Goal: Task Accomplishment & Management: Complete application form

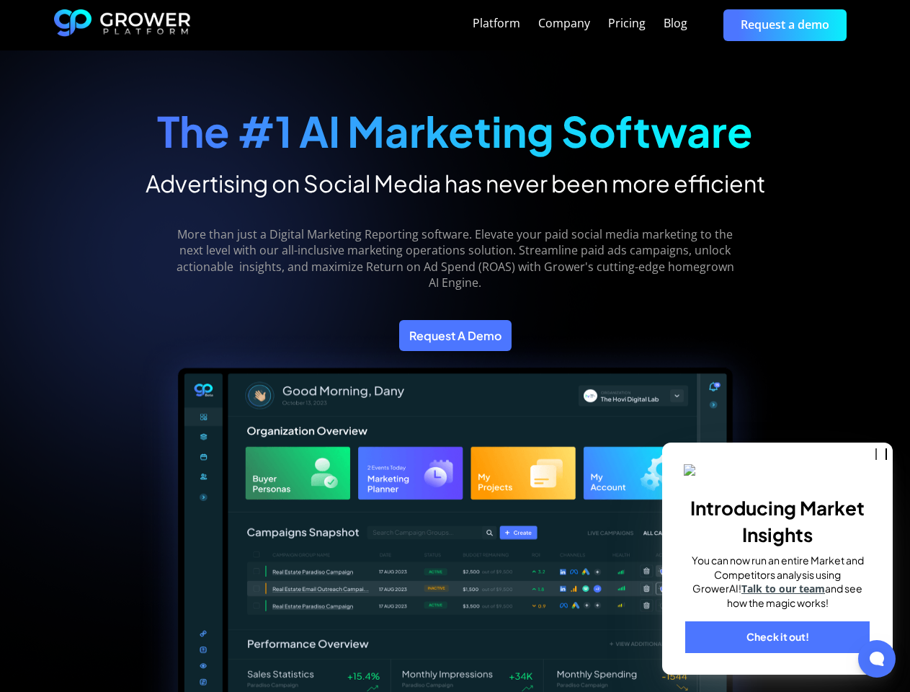
click at [882, 450] on icon "close" at bounding box center [886, 454] width 9 height 9
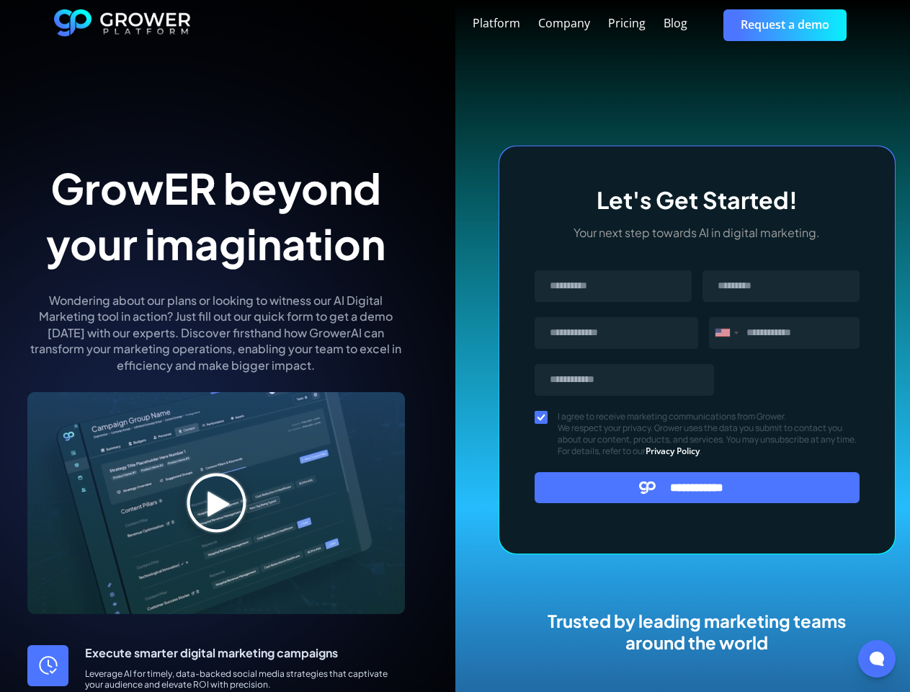
click at [524, 24] on div "Platform Company Pricing Blog Request a demo" at bounding box center [524, 24] width 666 height 31
click at [726, 333] on div "Message" at bounding box center [722, 333] width 14 height 8
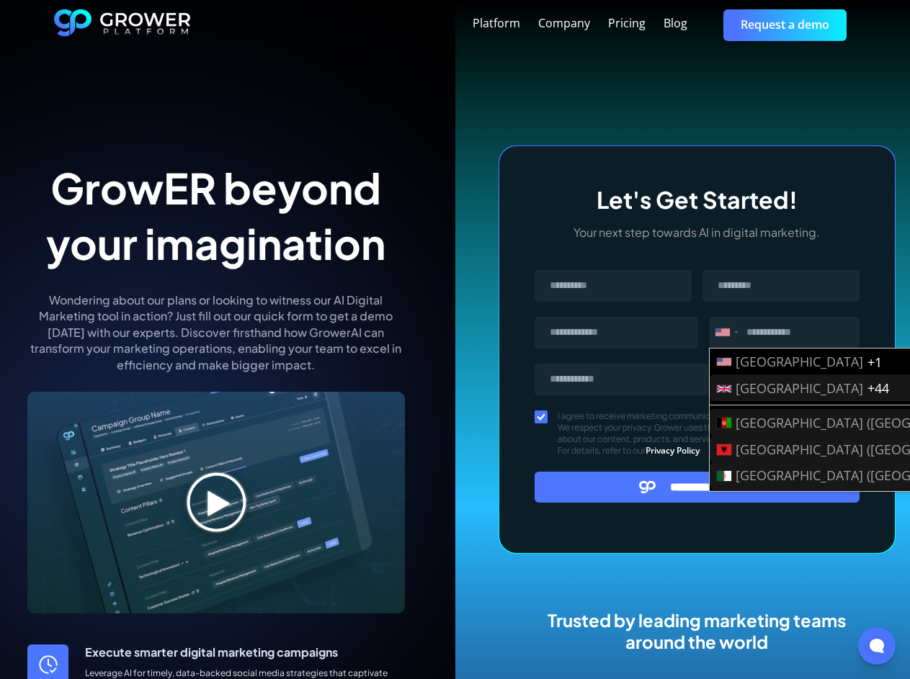
click at [697, 487] on input "**********" at bounding box center [698, 487] width 326 height 31
